Goal: Transaction & Acquisition: Purchase product/service

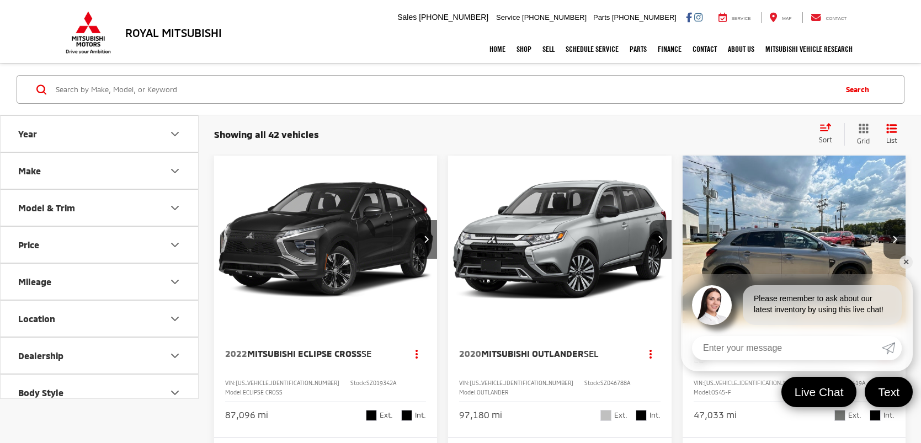
click at [203, 89] on input "Search by Make, Model, or Keyword" at bounding box center [445, 89] width 780 height 26
click at [303, 89] on input "Search by Make, Model, or Keyword" at bounding box center [445, 89] width 780 height 26
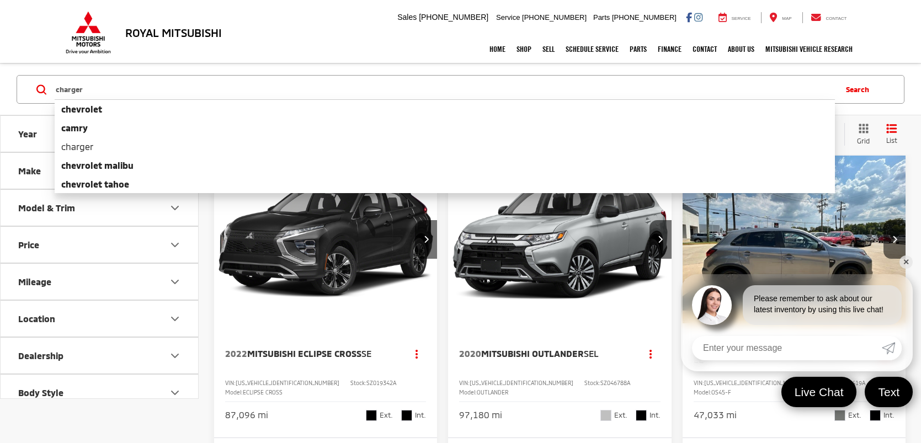
type input "charger"
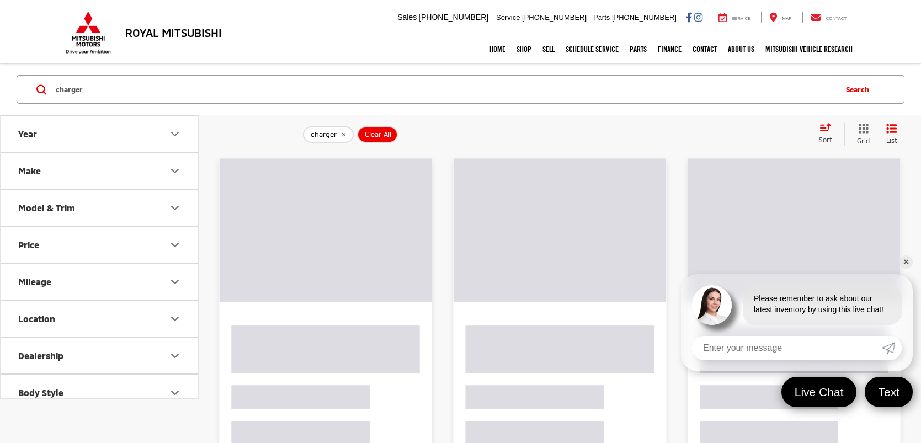
click at [908, 263] on link "✕" at bounding box center [906, 262] width 13 height 13
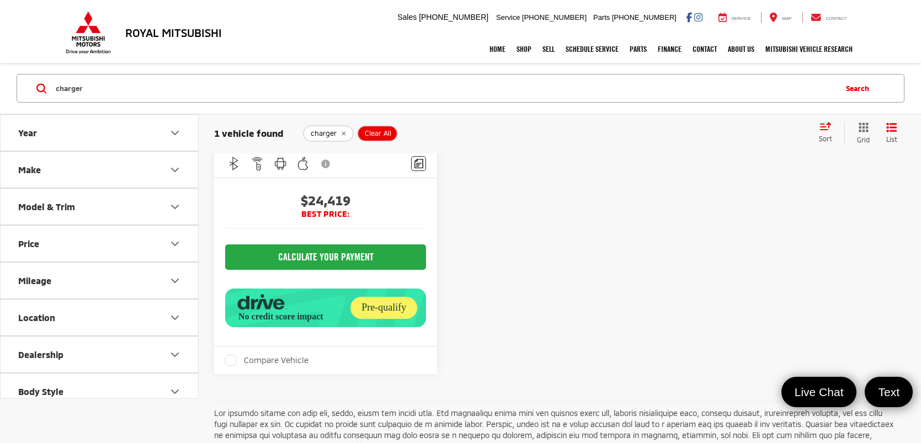
scroll to position [299, 0]
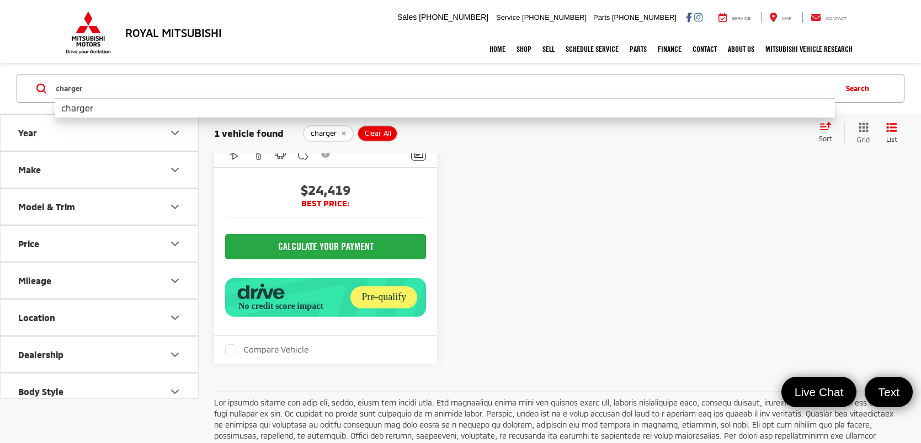
click at [299, 76] on input "charger" at bounding box center [445, 88] width 780 height 26
drag, startPoint x: 298, startPoint y: 77, endPoint x: 0, endPoint y: 94, distance: 298.5
click at [0, 94] on div "charger charger charger Search" at bounding box center [460, 88] width 921 height 51
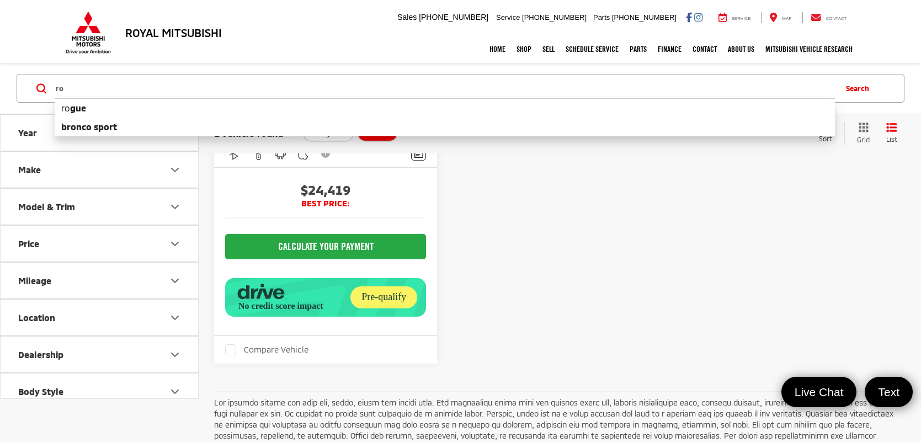
type input "r"
type input "rogue"
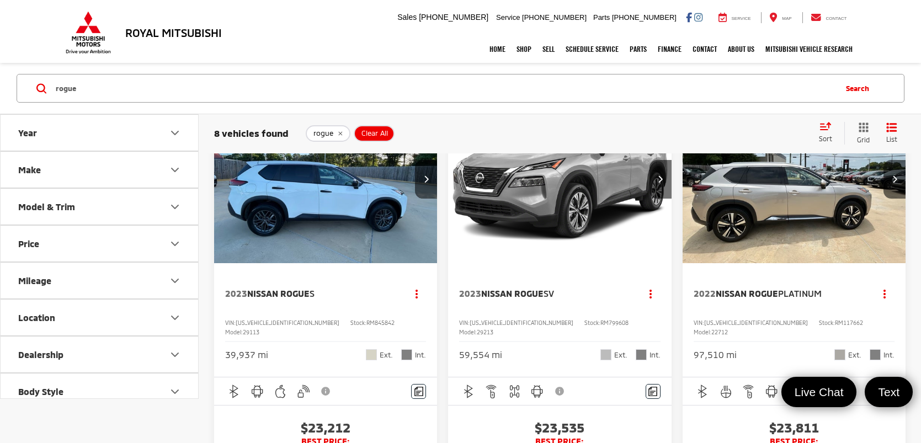
scroll to position [602, 0]
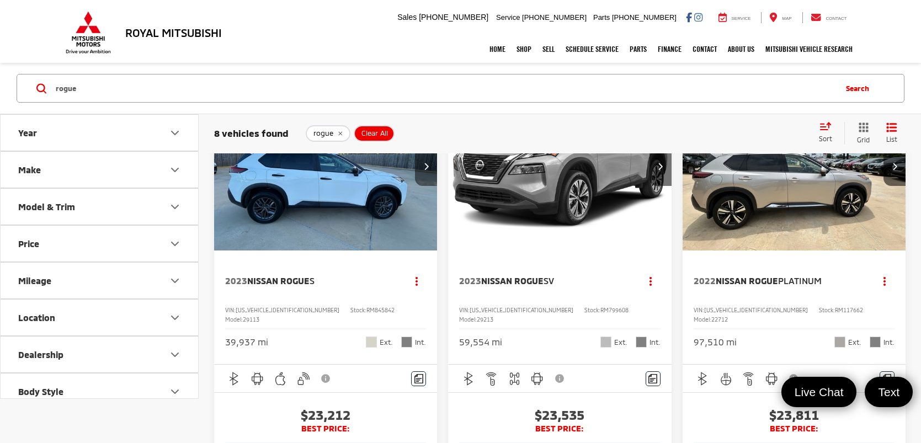
click at [421, 186] on button "Next image" at bounding box center [426, 166] width 22 height 39
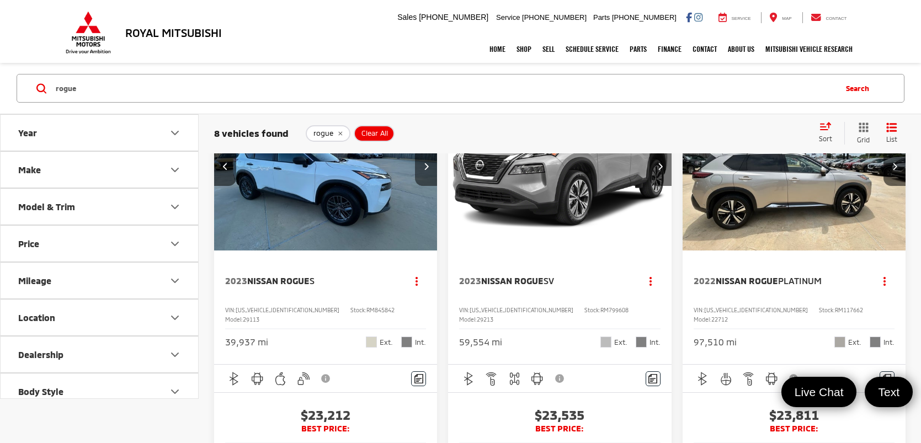
click at [421, 186] on button "Next image" at bounding box center [426, 166] width 22 height 39
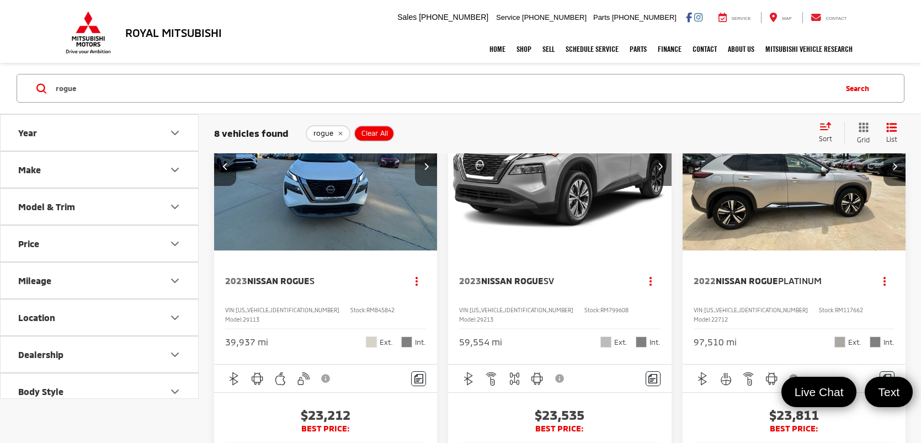
click at [421, 186] on button "Next image" at bounding box center [426, 166] width 22 height 39
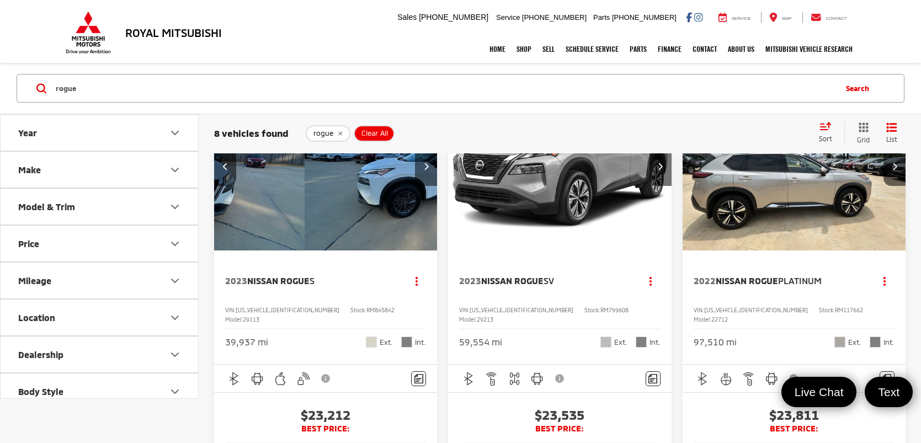
scroll to position [0, 674]
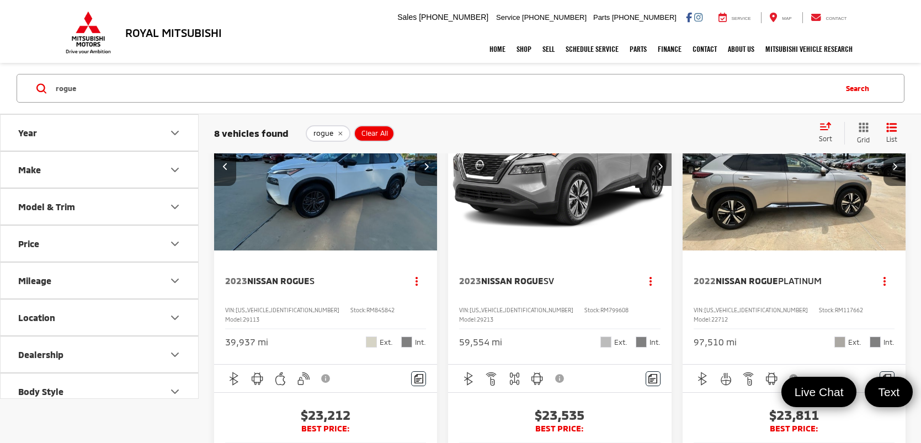
click at [421, 186] on button "Next image" at bounding box center [426, 166] width 22 height 39
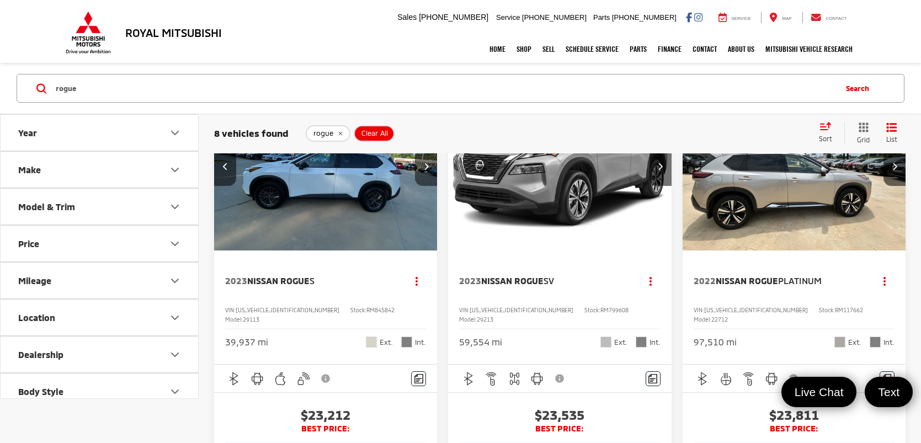
click at [421, 186] on button "Next image" at bounding box center [426, 166] width 22 height 39
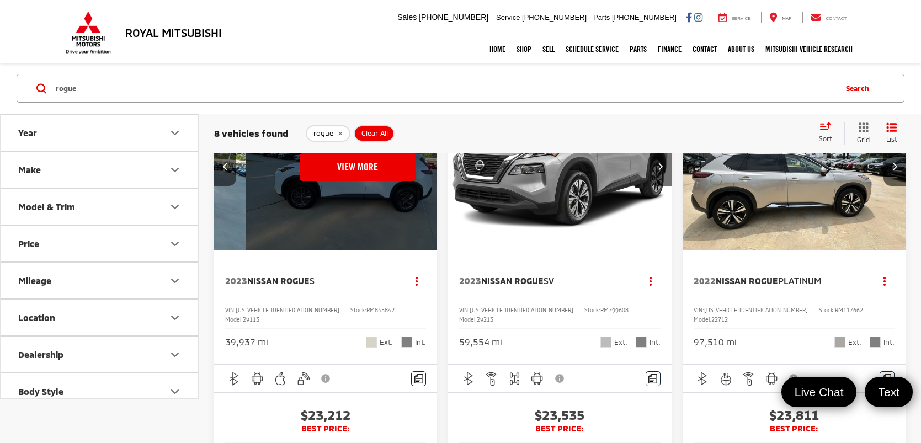
scroll to position [0, 1124]
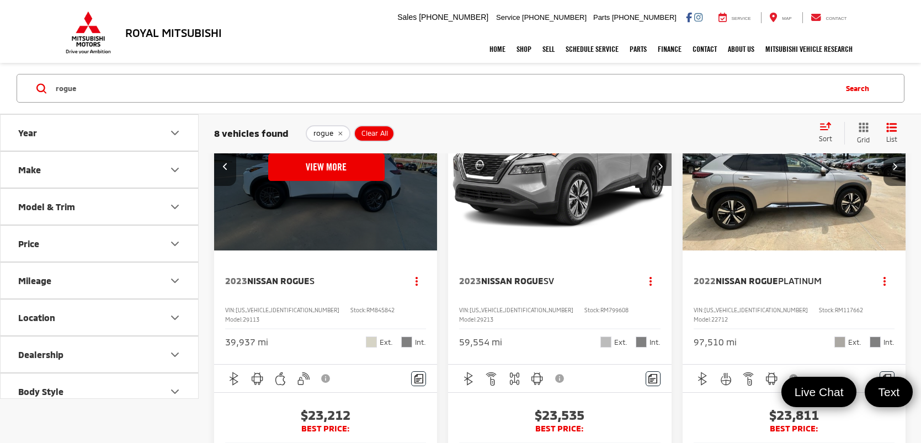
click at [421, 199] on div "View More" at bounding box center [326, 167] width 225 height 168
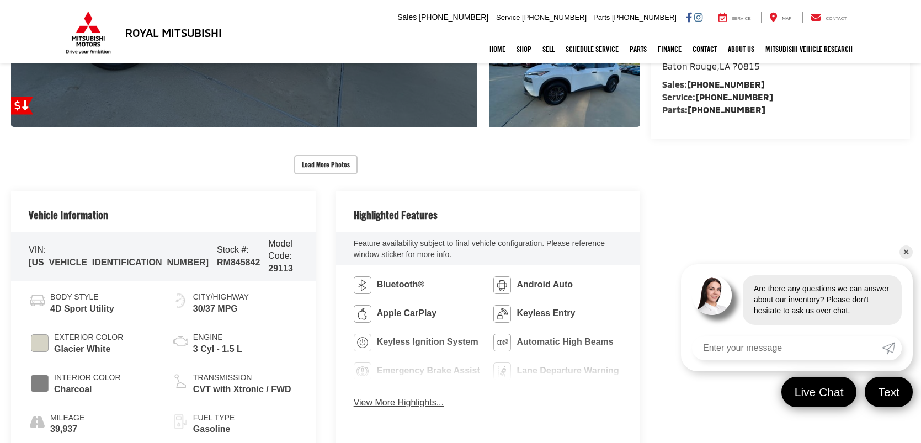
scroll to position [385, 0]
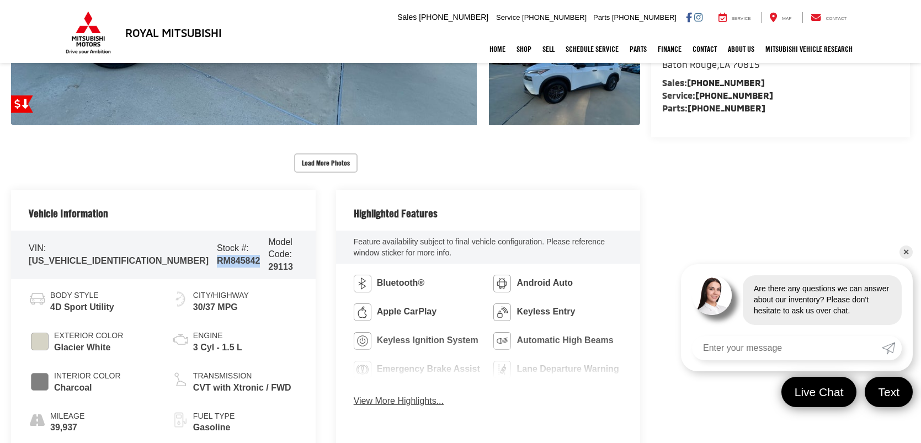
drag, startPoint x: 145, startPoint y: 256, endPoint x: 185, endPoint y: 256, distance: 40.3
click at [217, 256] on span "RM845842" at bounding box center [238, 260] width 43 height 9
copy span "RM845842"
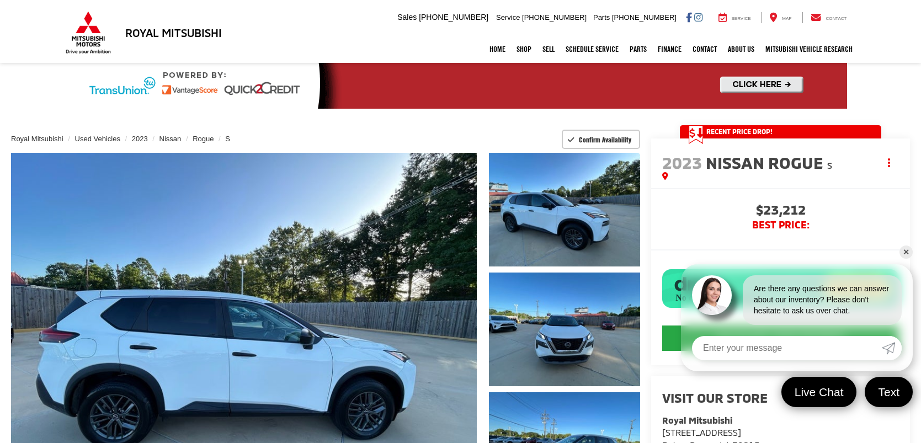
scroll to position [0, 0]
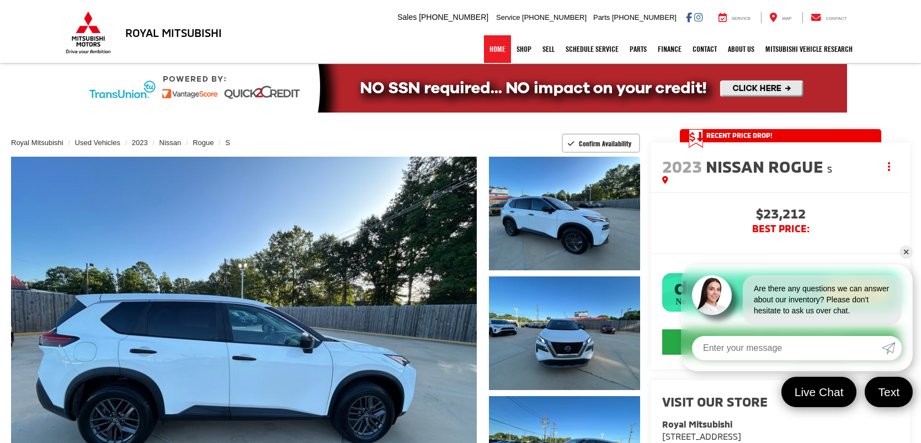
click at [498, 42] on link "Home" at bounding box center [497, 49] width 27 height 28
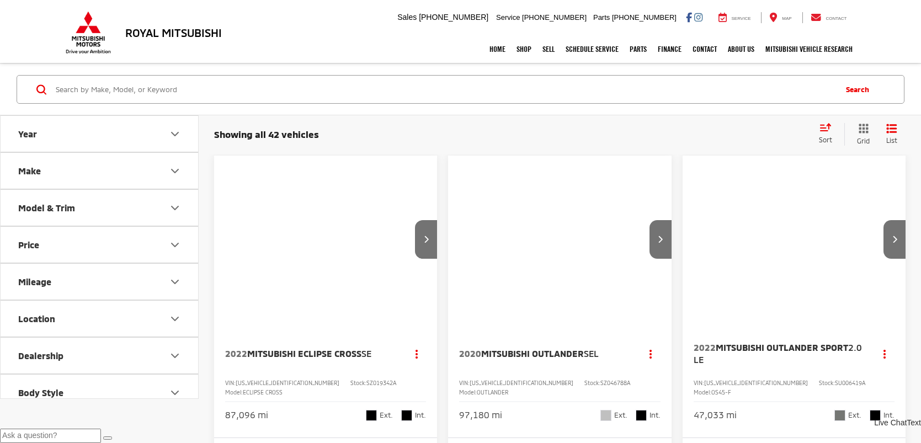
click at [413, 87] on input "Search by Make, Model, or Keyword" at bounding box center [445, 89] width 780 height 26
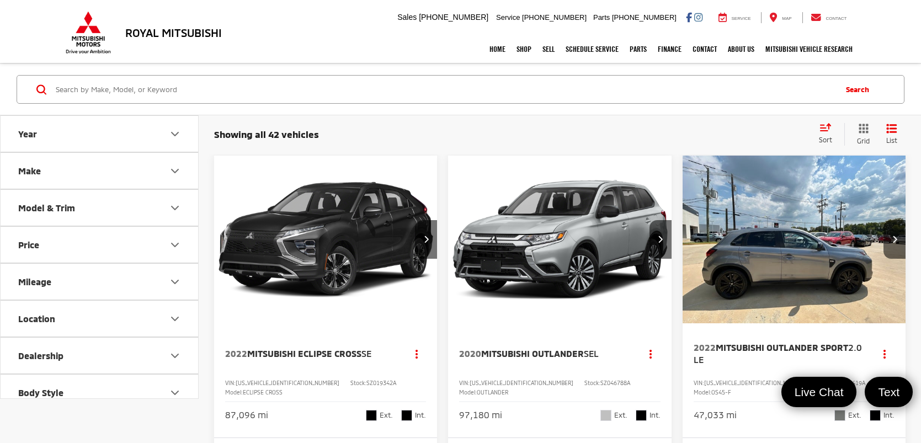
click at [396, 87] on input "Search by Make, Model, or Keyword" at bounding box center [445, 89] width 780 height 26
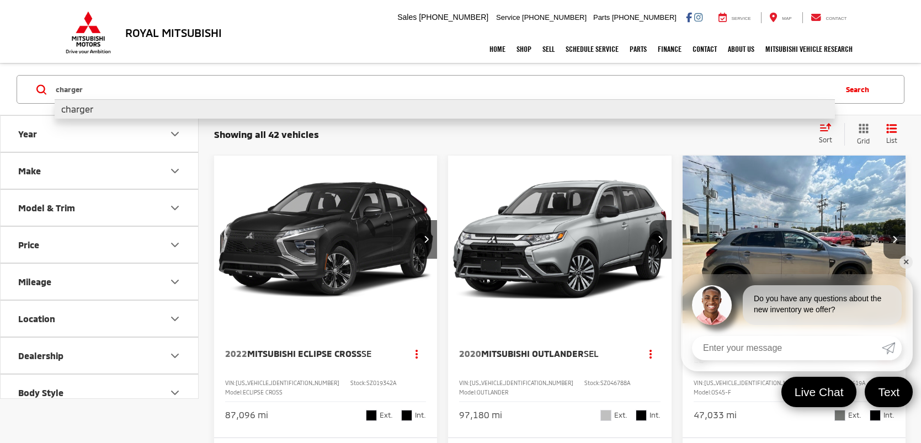
type input "charger"
click at [262, 110] on li "charger" at bounding box center [445, 108] width 780 height 19
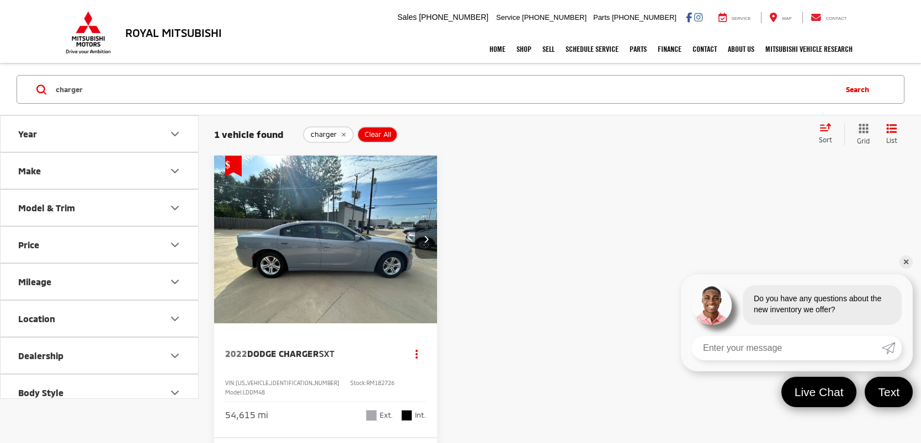
click at [431, 237] on button "Next image" at bounding box center [426, 239] width 22 height 39
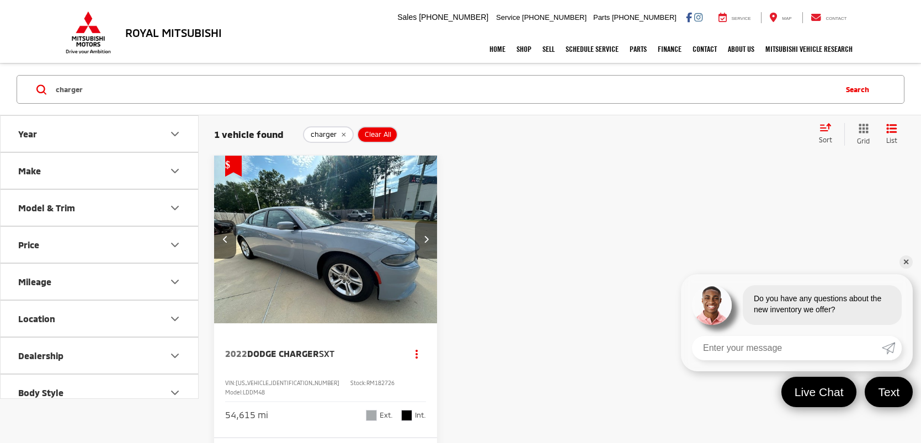
click at [431, 237] on button "Next image" at bounding box center [426, 239] width 22 height 39
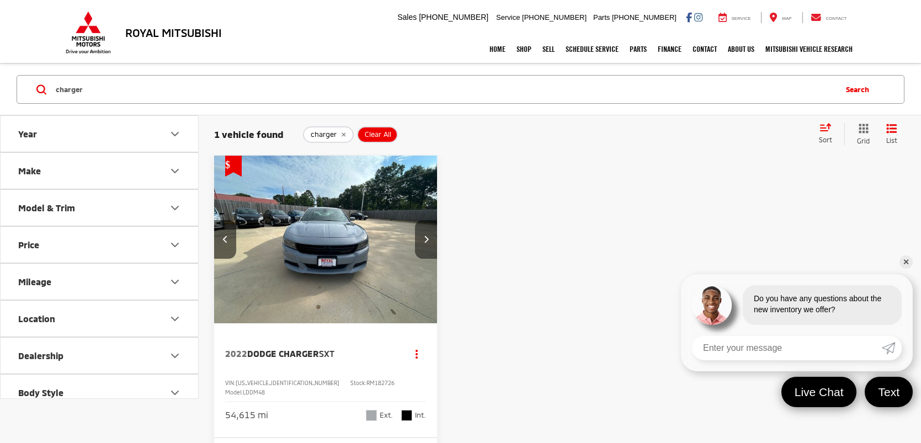
click at [431, 237] on button "Next image" at bounding box center [426, 239] width 22 height 39
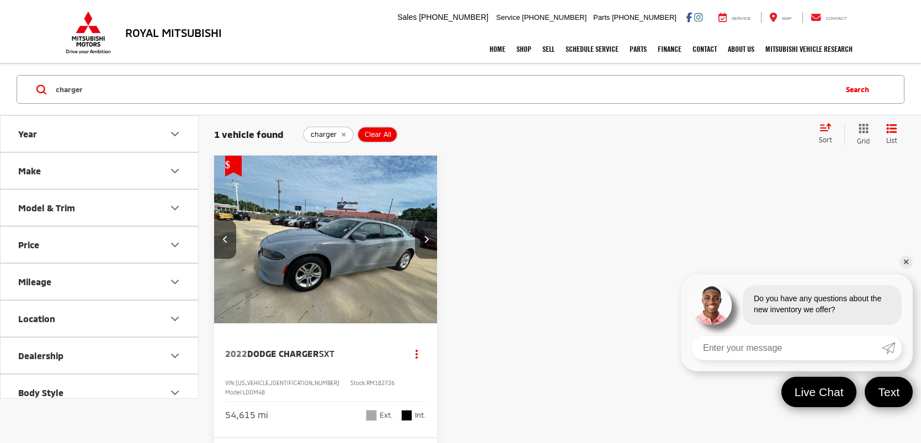
click at [431, 237] on button "Next image" at bounding box center [426, 239] width 22 height 39
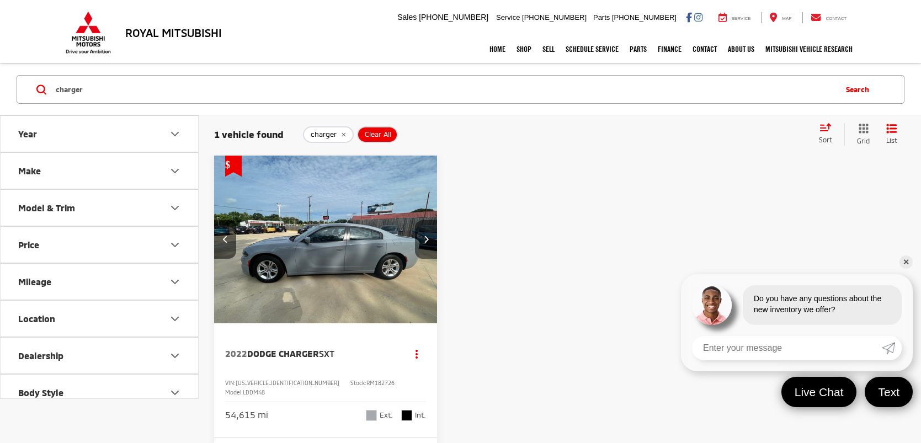
click at [431, 237] on button "Next image" at bounding box center [426, 239] width 22 height 39
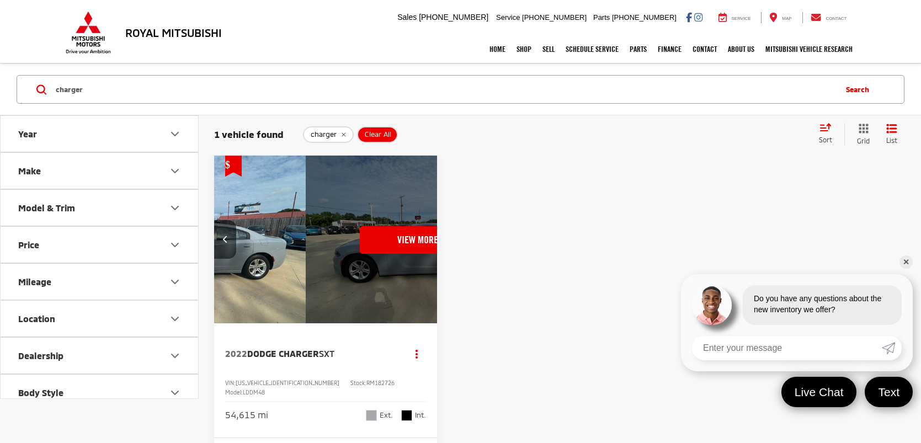
scroll to position [0, 1124]
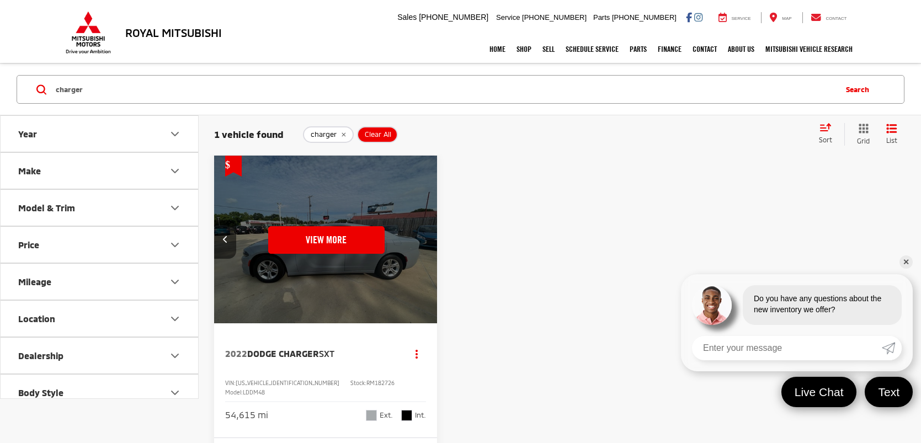
click at [431, 237] on div "View More" at bounding box center [326, 240] width 225 height 168
